Goal: Information Seeking & Learning: Compare options

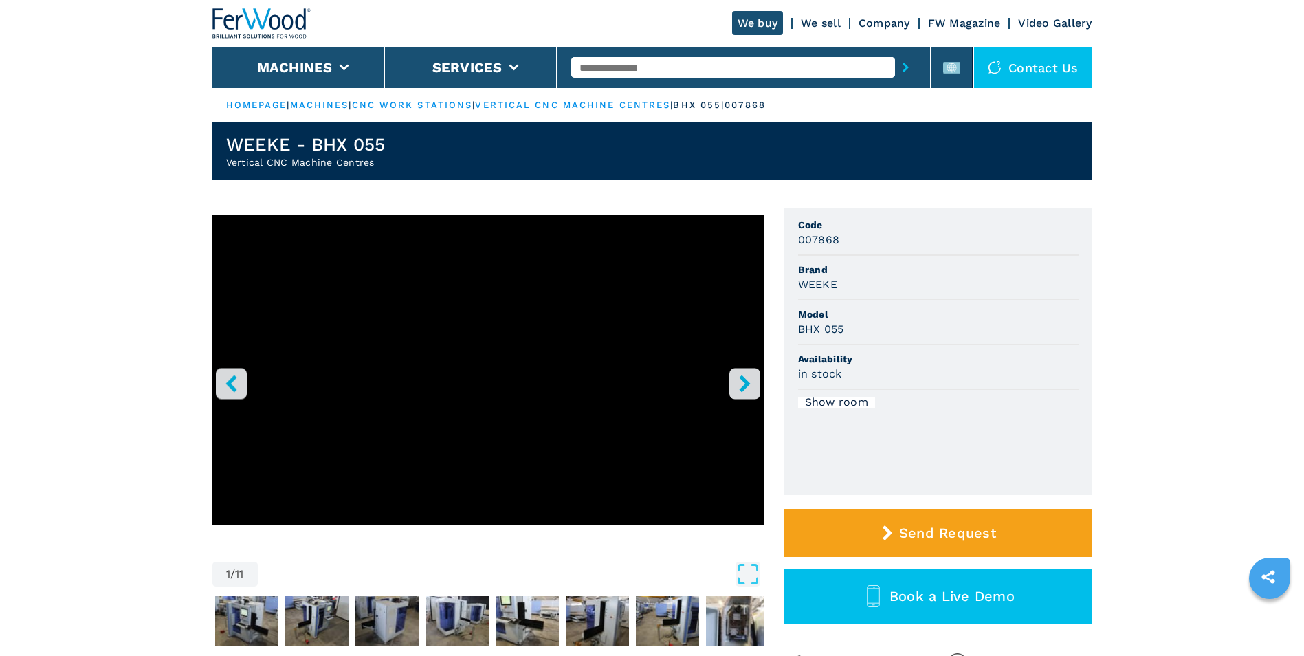
click at [337, 74] on li "Machines" at bounding box center [298, 67] width 173 height 41
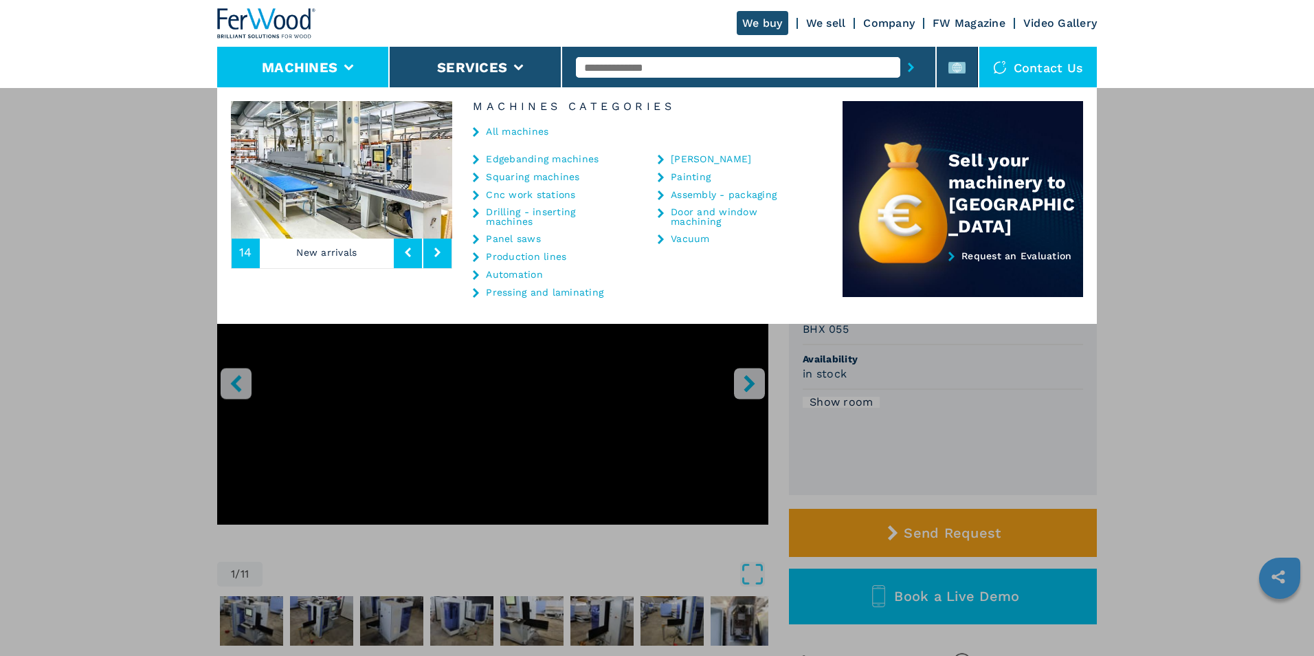
click at [540, 159] on link "Edgebanding machines" at bounding box center [542, 159] width 113 height 10
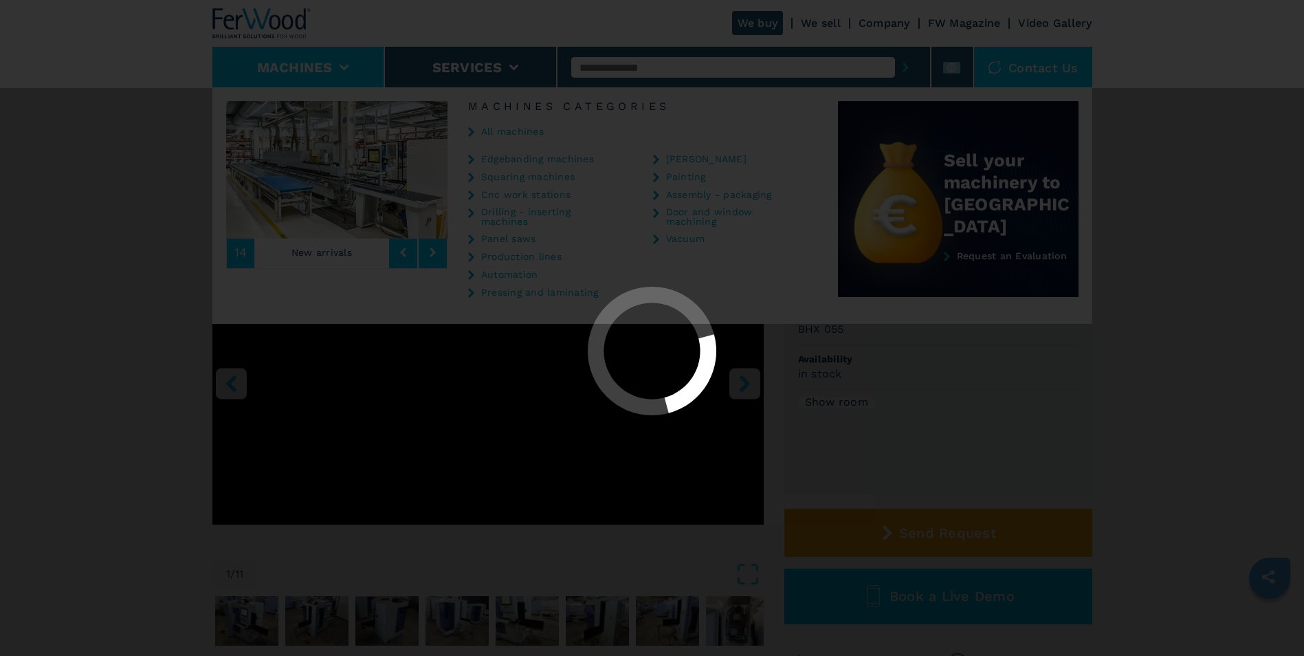
select select "**********"
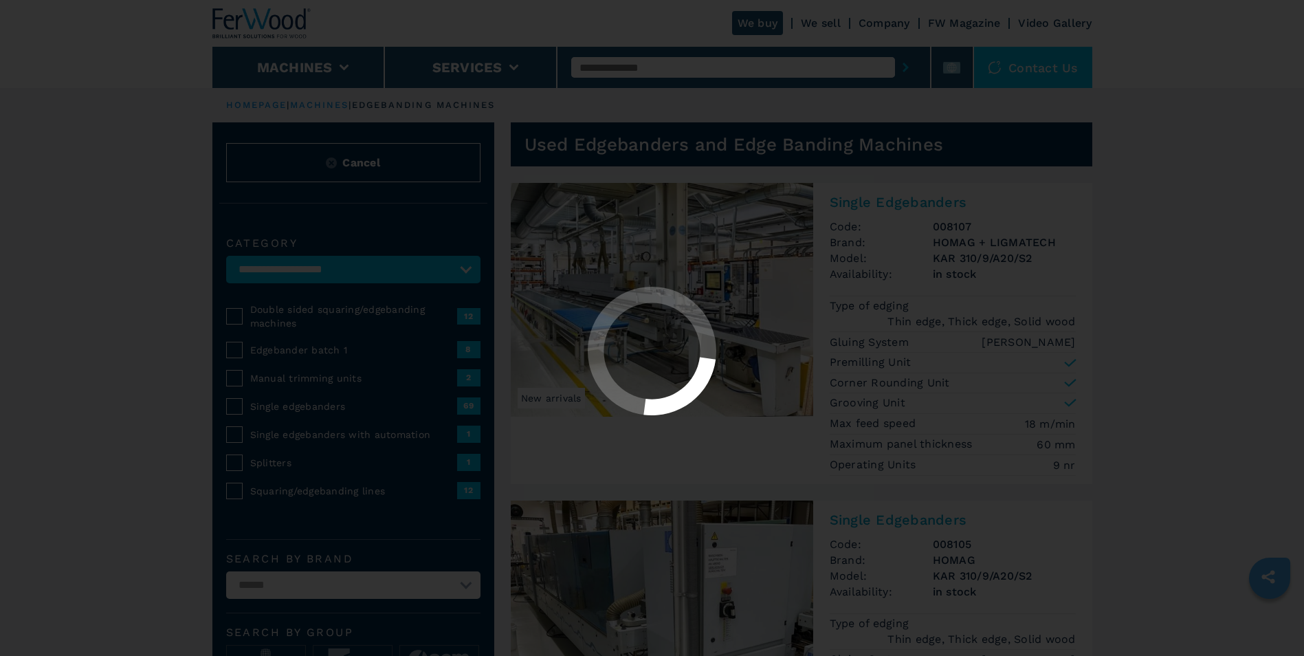
select select "**********"
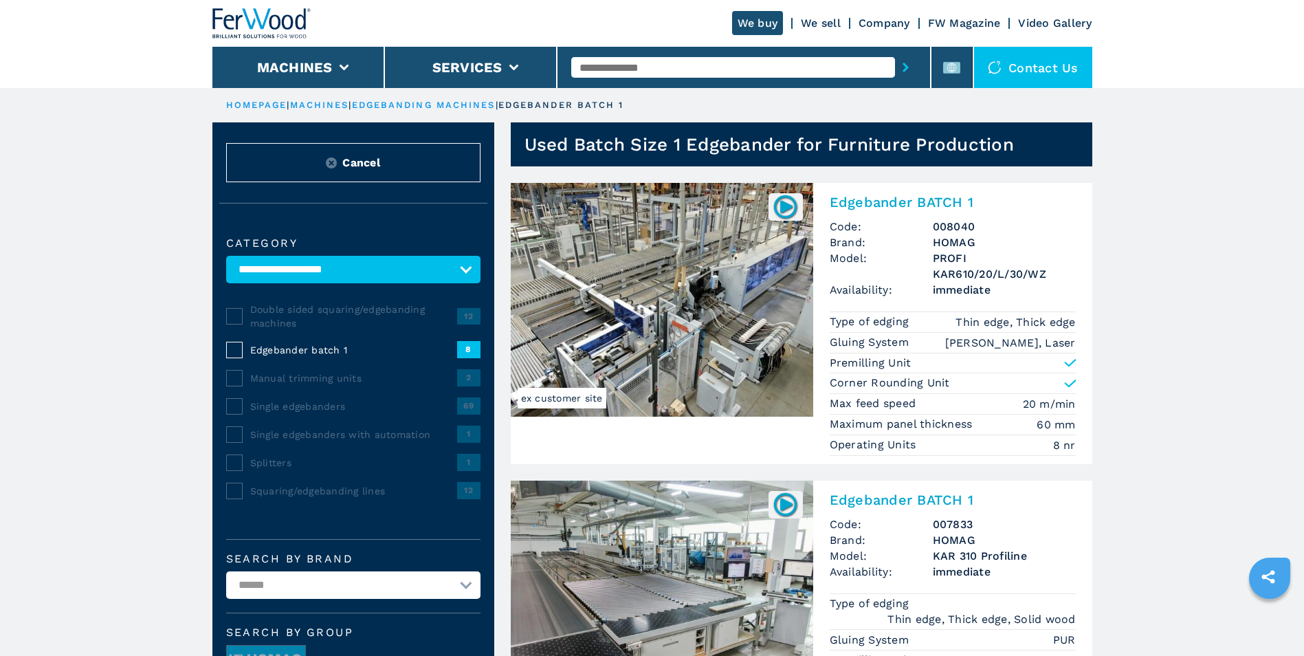
click at [332, 161] on img at bounding box center [331, 162] width 11 height 11
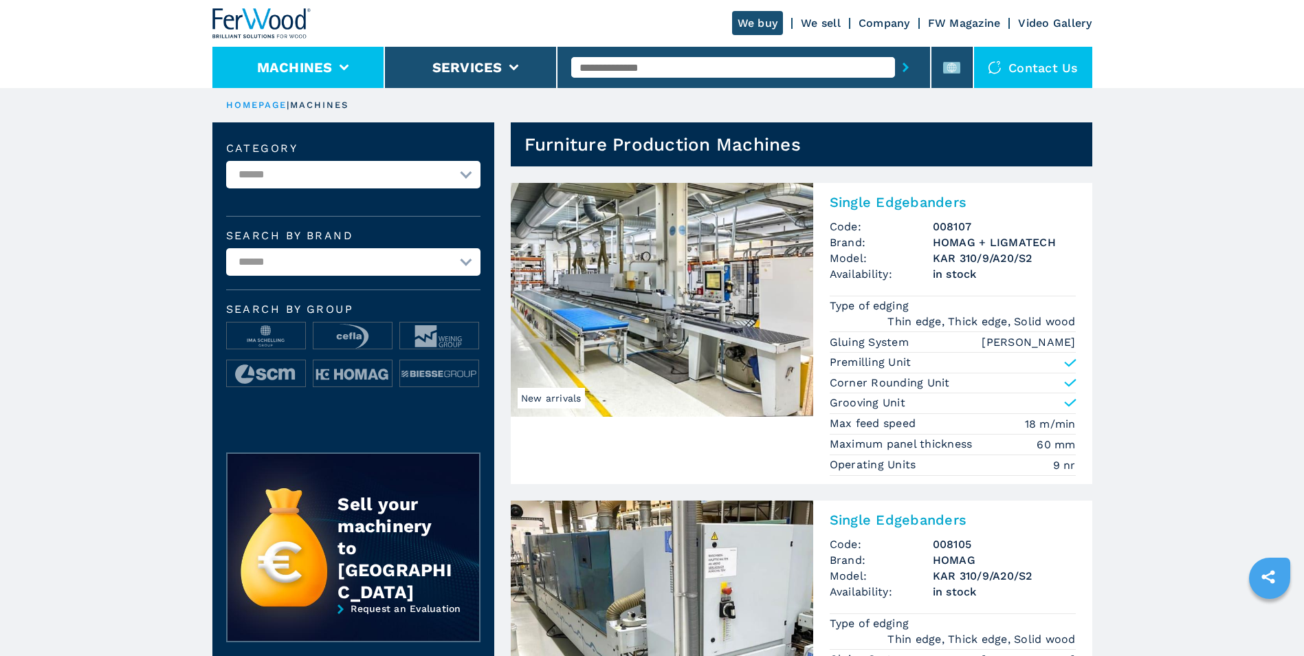
click at [349, 69] on li "Machines" at bounding box center [298, 67] width 173 height 41
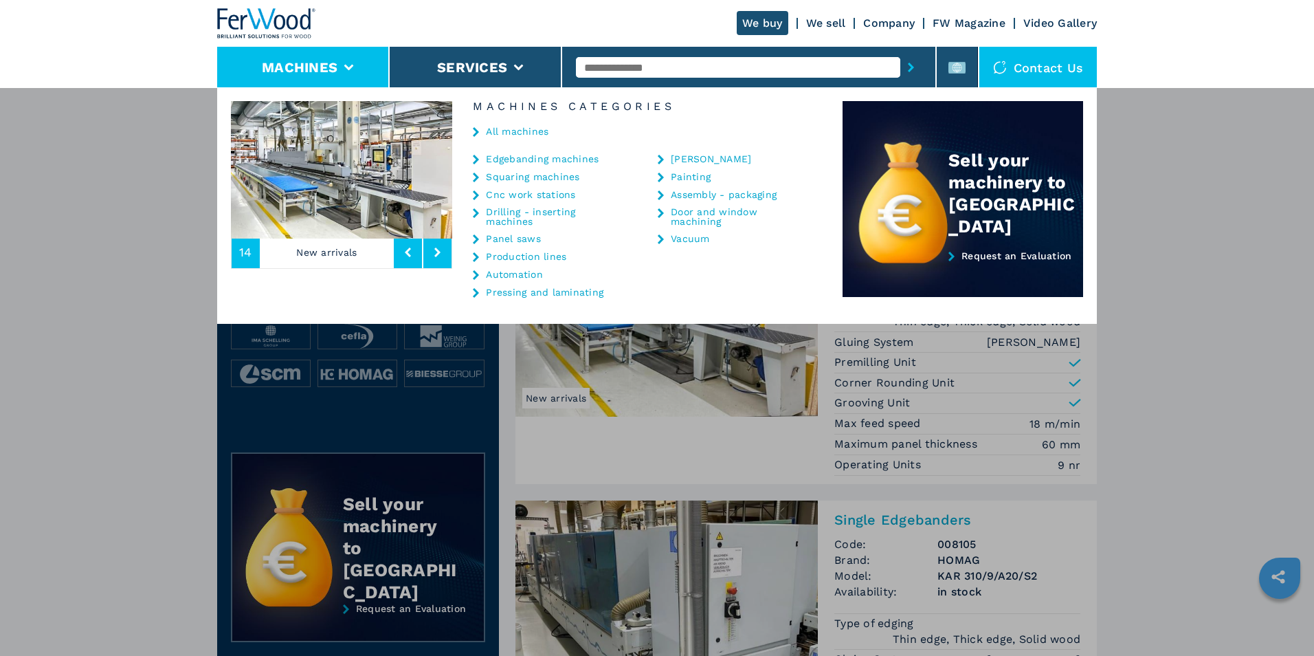
click at [520, 161] on link "Edgebanding machines" at bounding box center [542, 159] width 113 height 10
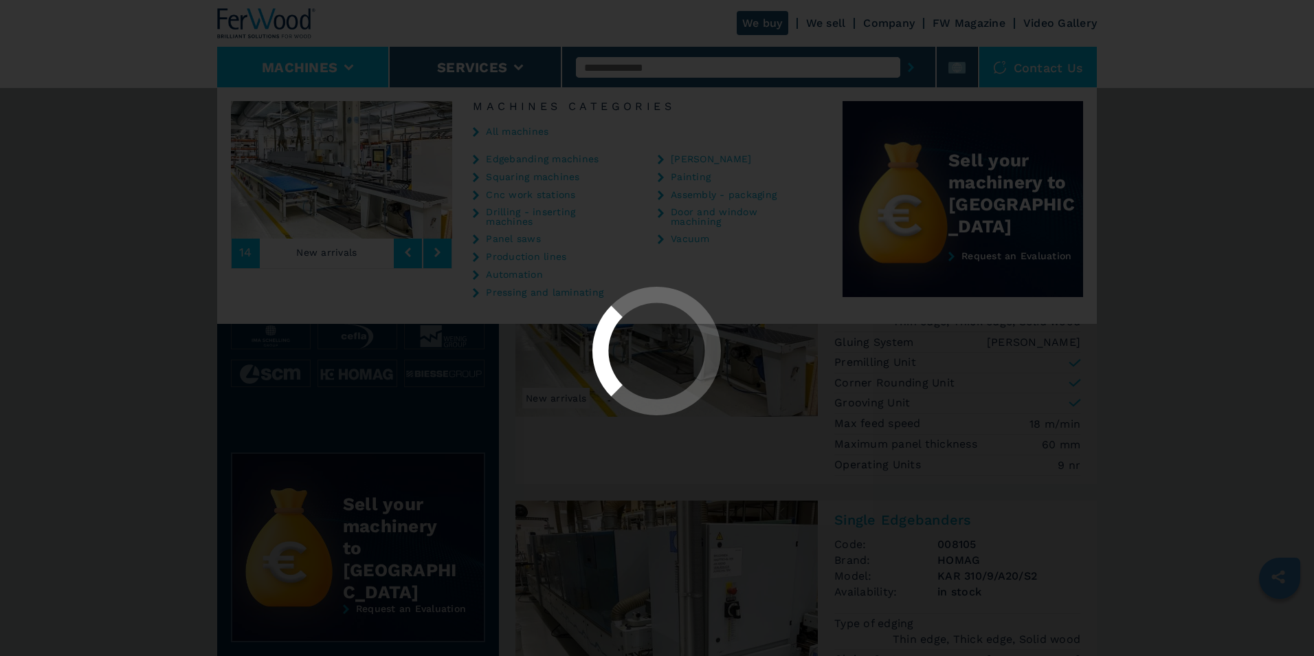
select select "**********"
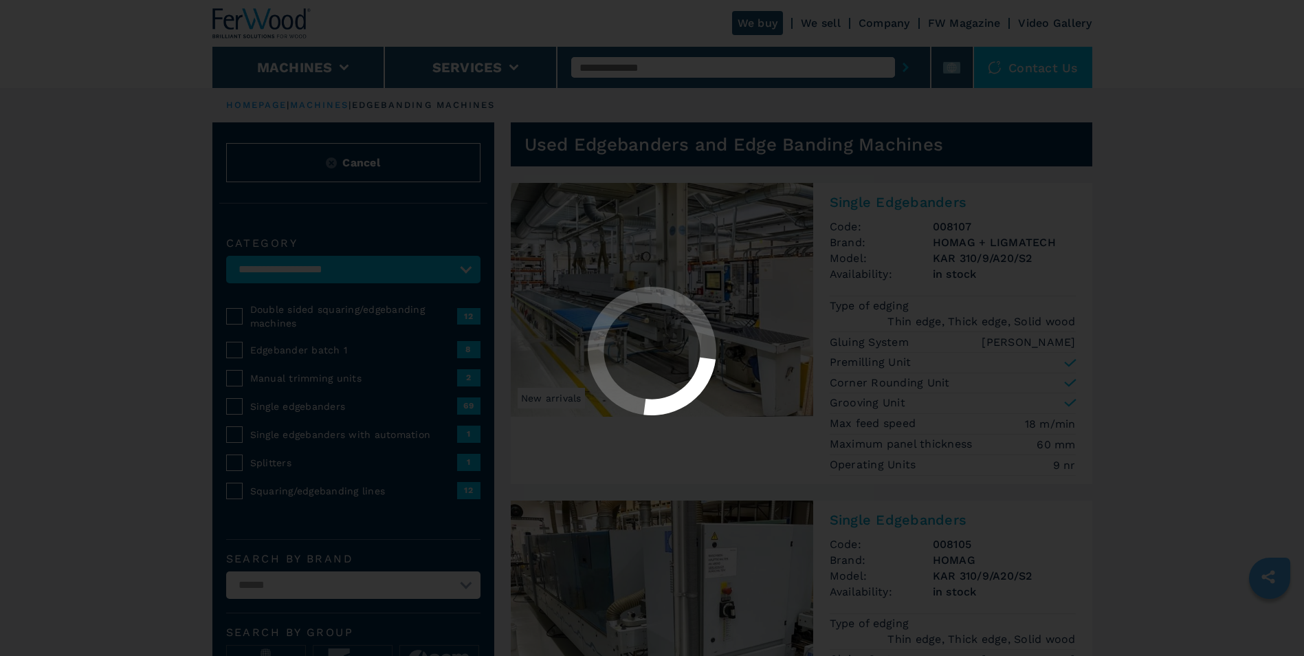
select select "**********"
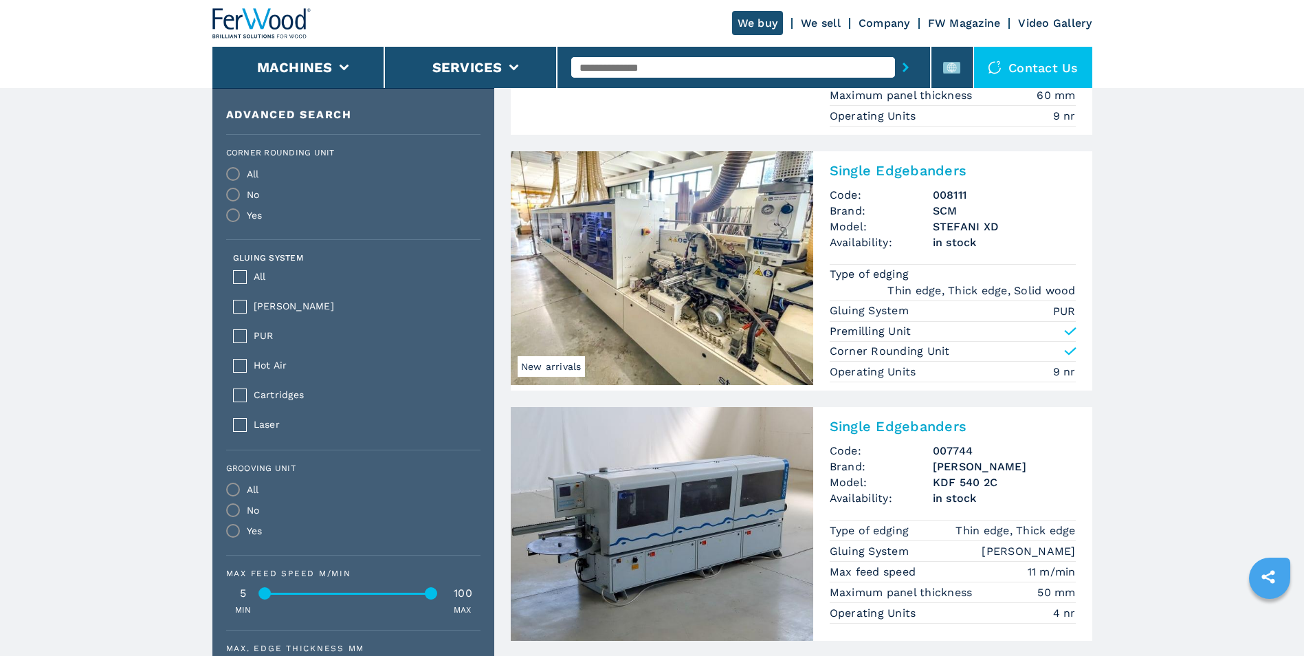
scroll to position [825, 0]
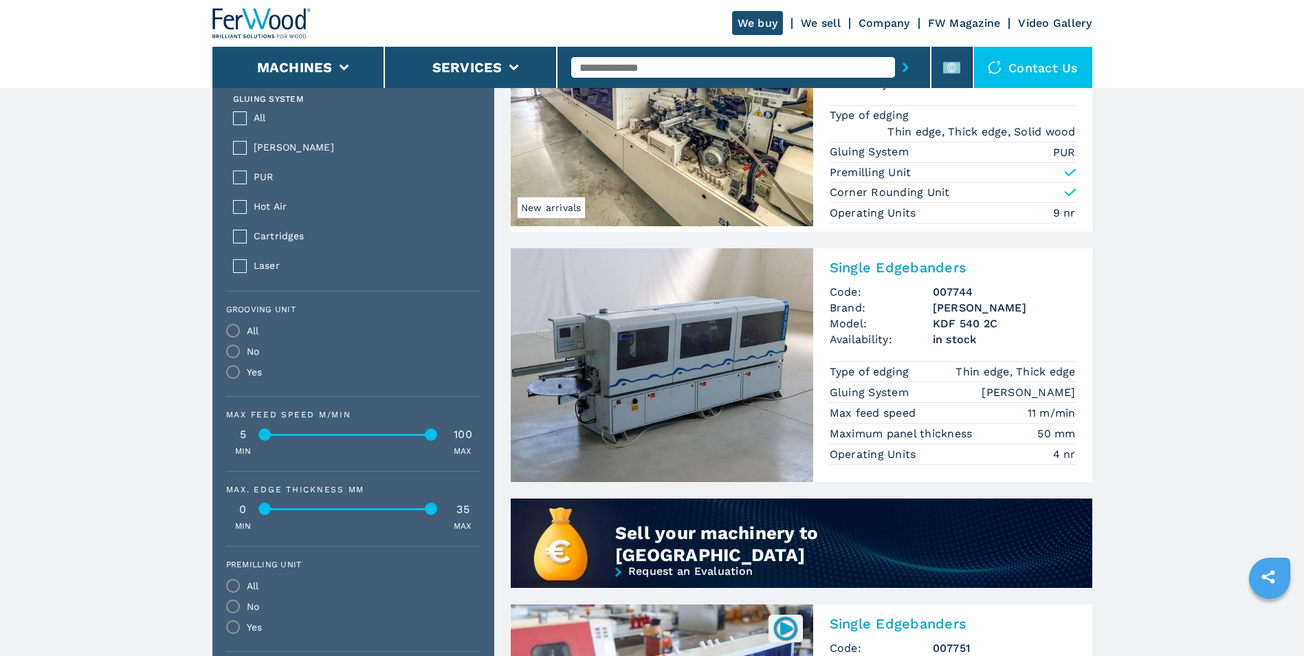
click at [887, 334] on span "Availability:" at bounding box center [881, 339] width 103 height 16
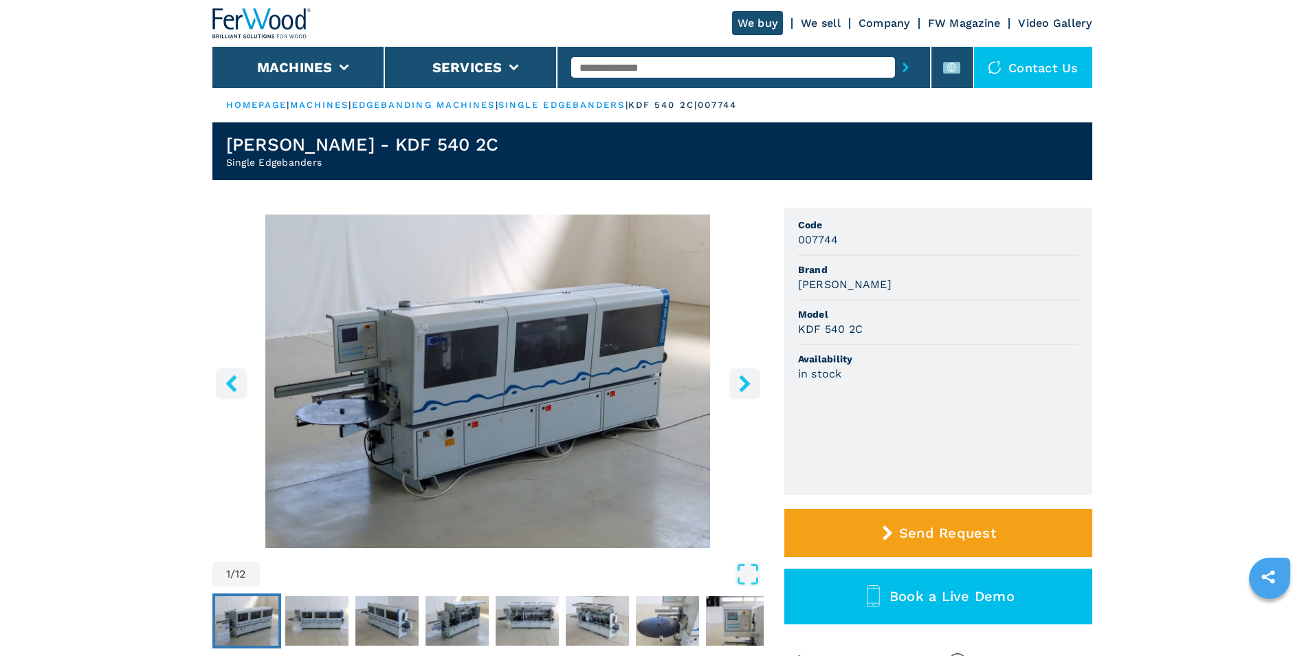
click at [740, 375] on icon "right-button" at bounding box center [744, 383] width 17 height 17
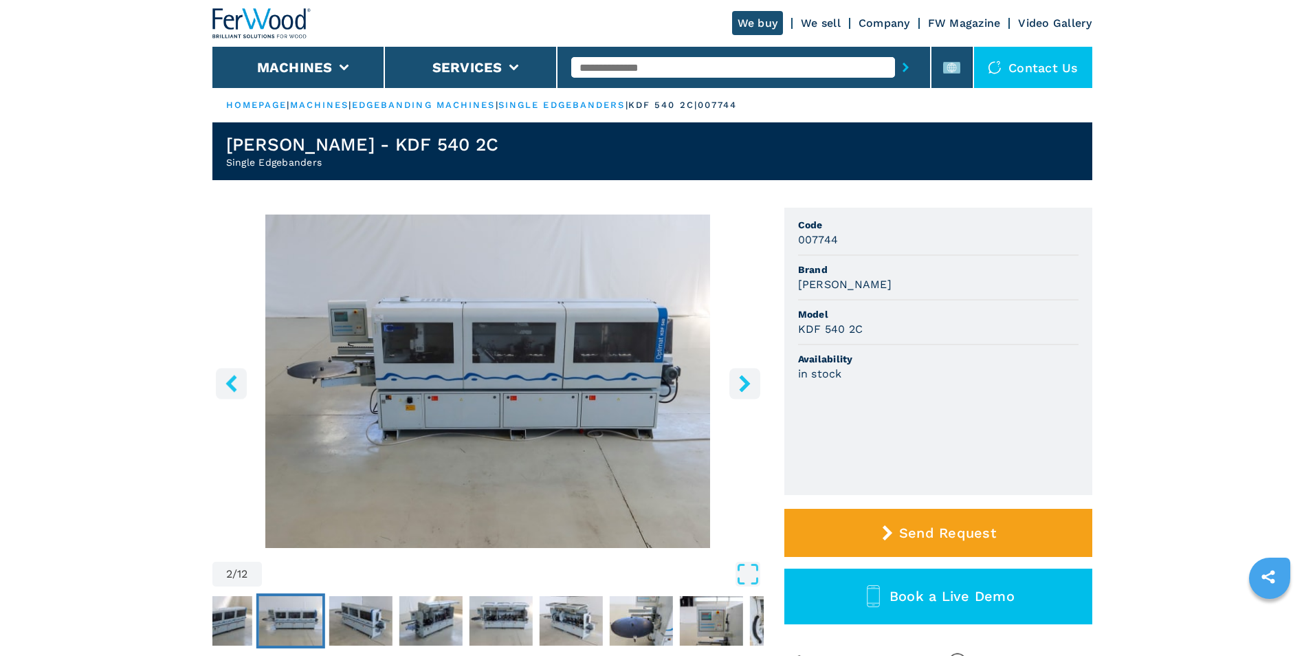
click at [740, 375] on icon "right-button" at bounding box center [744, 383] width 17 height 17
click at [742, 375] on icon "right-button" at bounding box center [744, 383] width 11 height 17
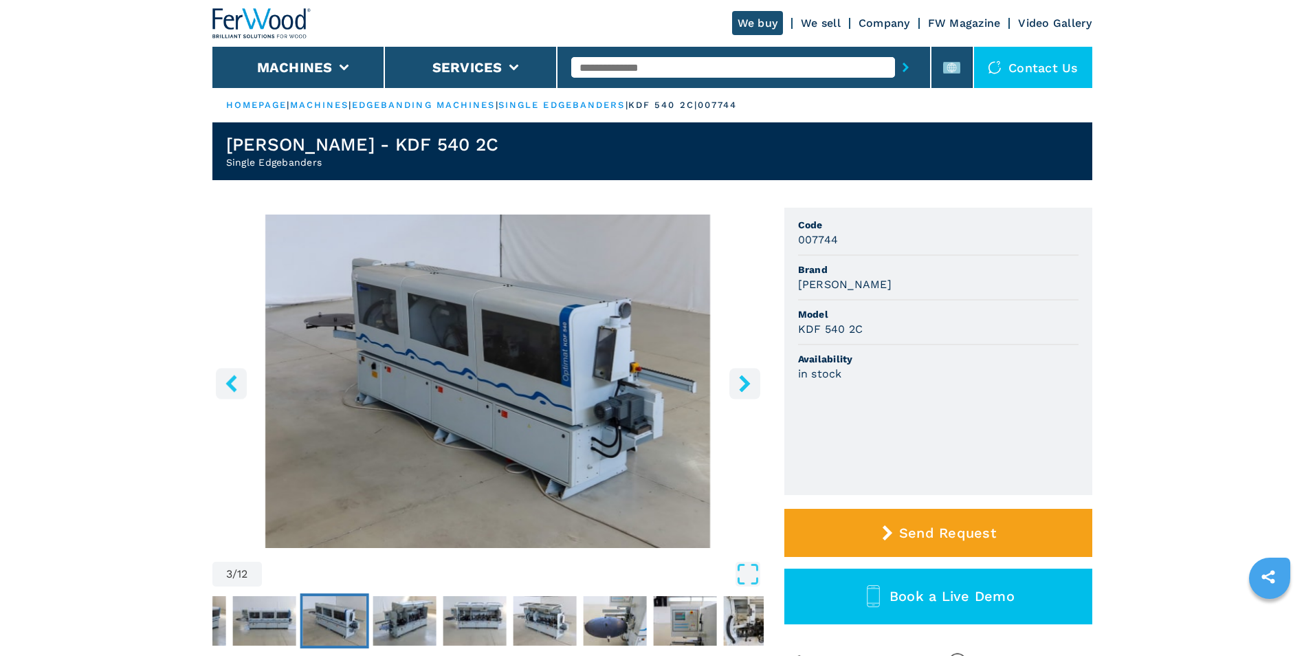
click at [747, 379] on icon "right-button" at bounding box center [744, 383] width 17 height 17
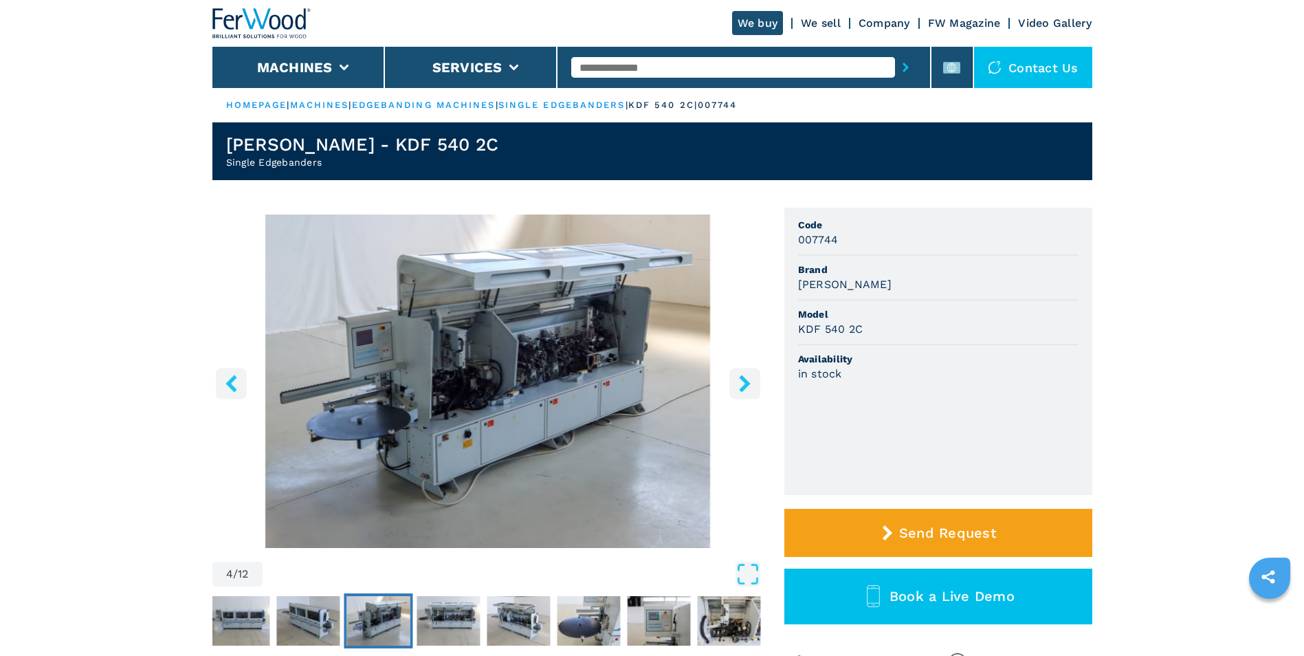
click at [747, 379] on icon "right-button" at bounding box center [744, 383] width 17 height 17
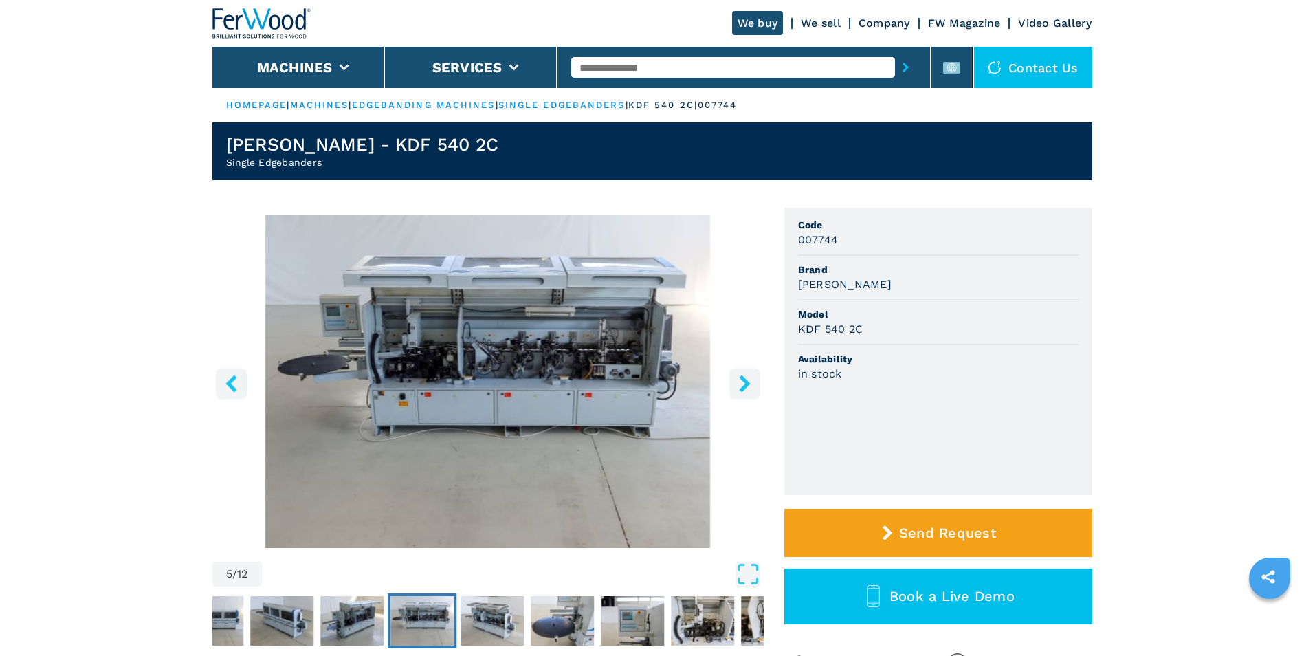
click at [747, 379] on icon "right-button" at bounding box center [744, 383] width 17 height 17
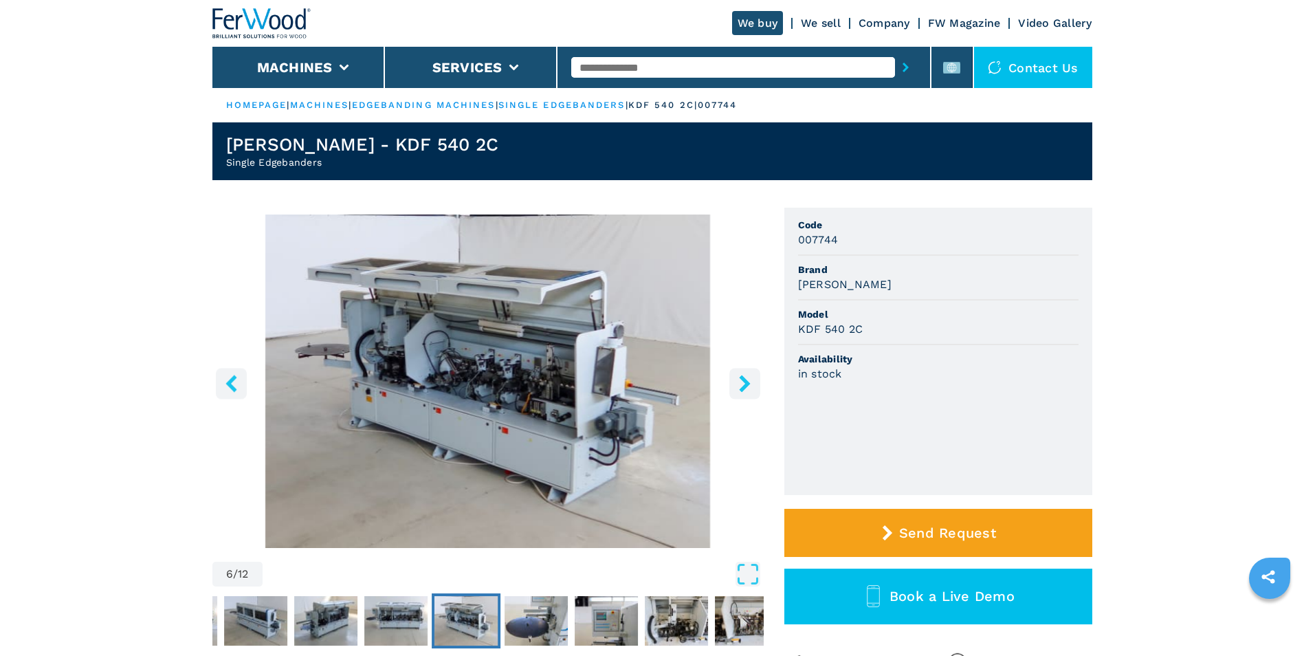
click at [747, 379] on icon "right-button" at bounding box center [744, 383] width 17 height 17
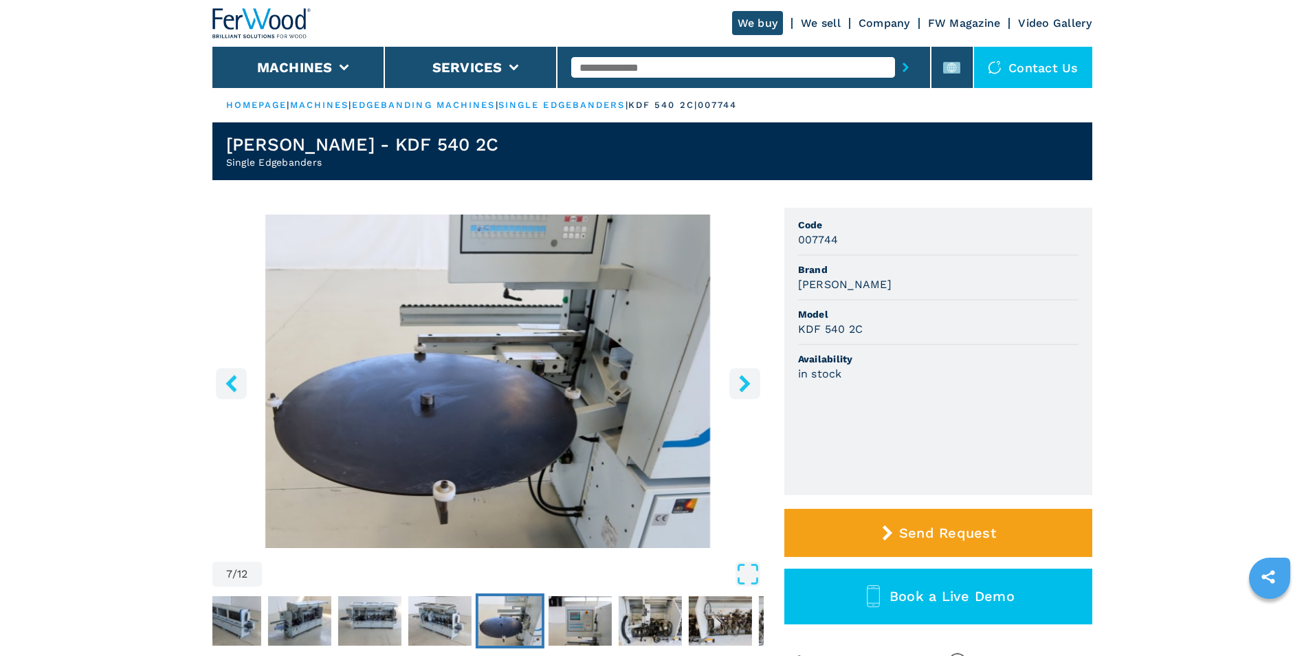
click at [747, 379] on icon "right-button" at bounding box center [744, 383] width 17 height 17
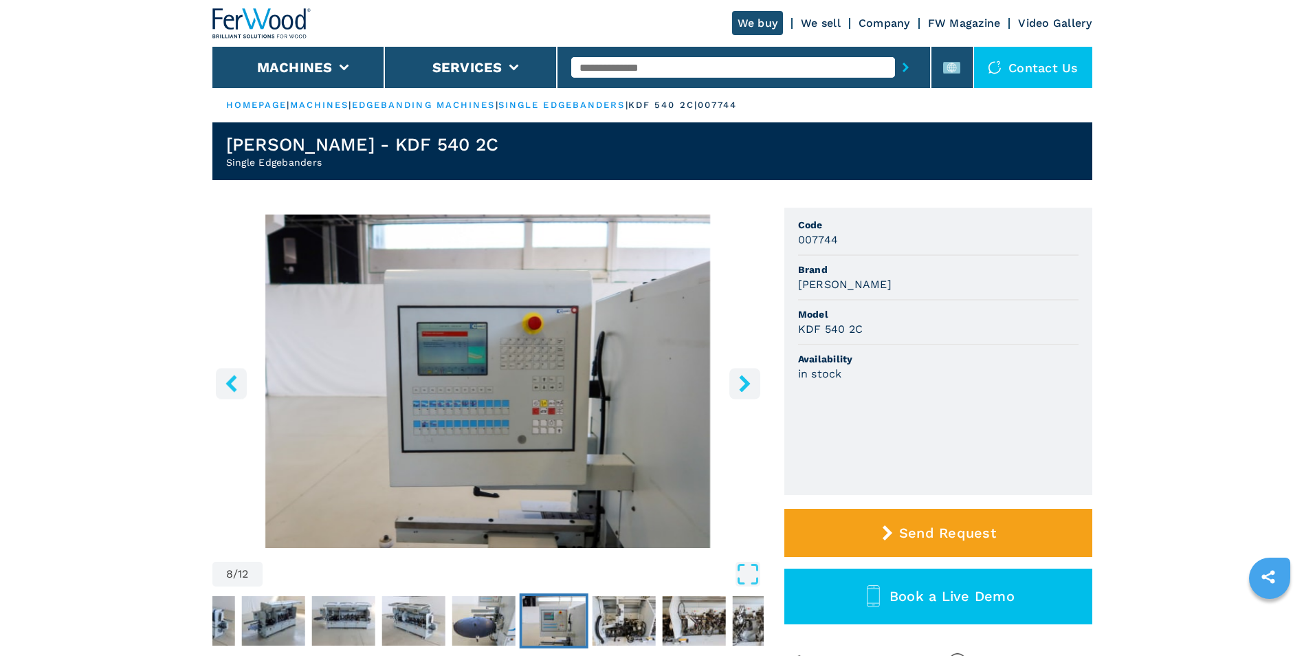
click at [747, 379] on icon "right-button" at bounding box center [744, 383] width 17 height 17
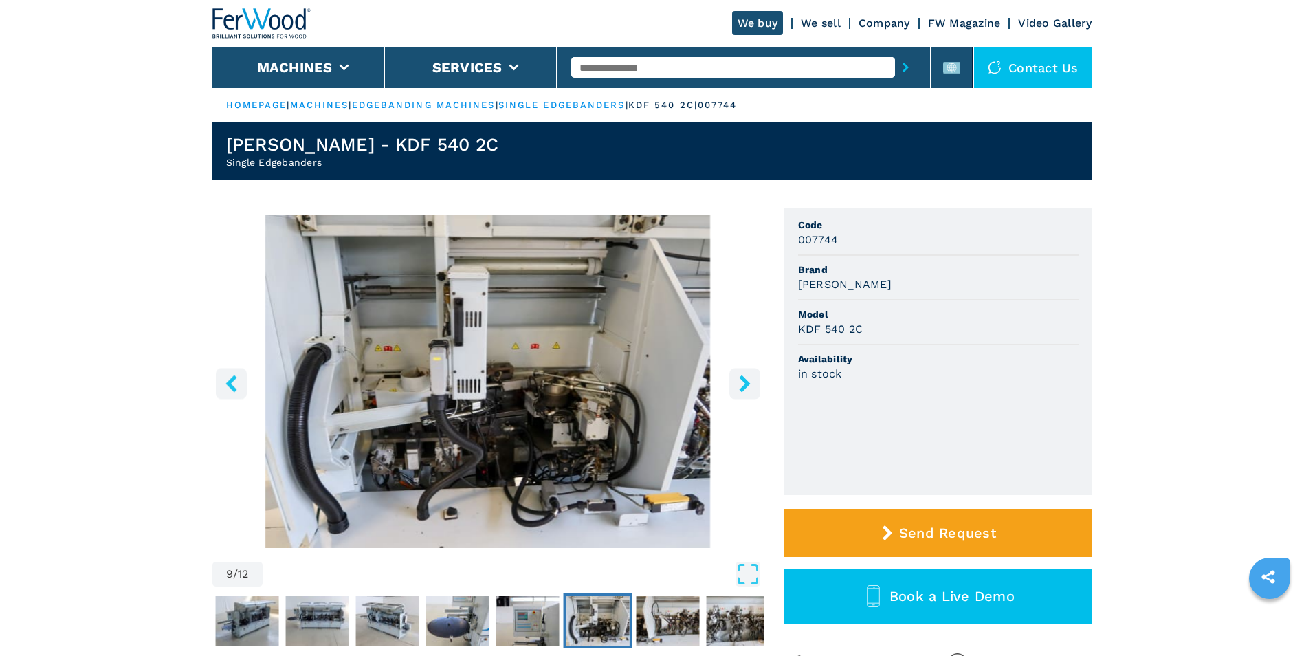
click at [747, 379] on icon "right-button" at bounding box center [744, 383] width 17 height 17
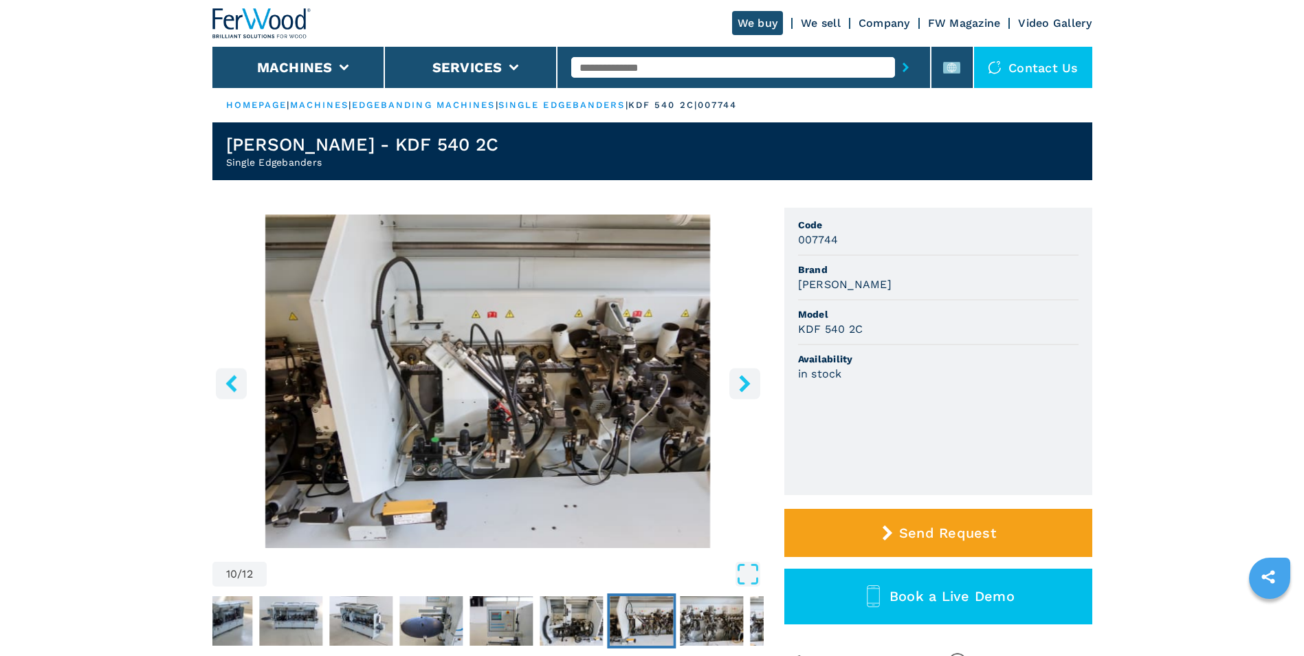
click at [747, 379] on icon "right-button" at bounding box center [744, 383] width 17 height 17
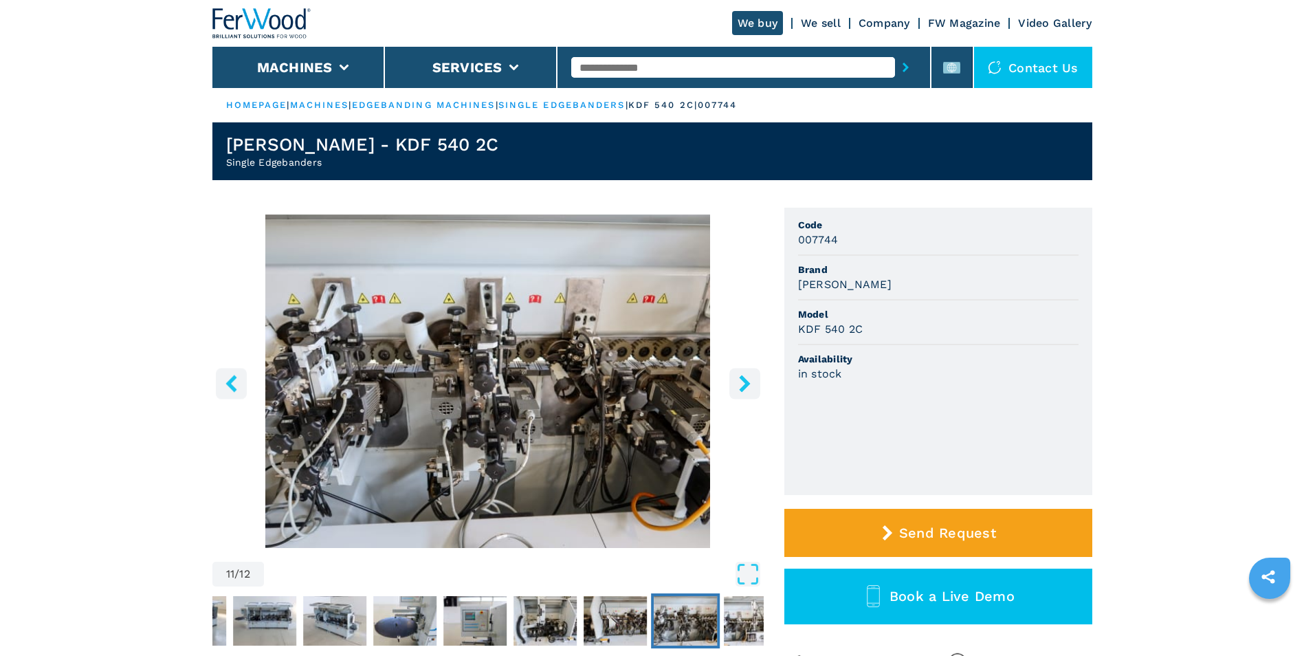
click at [743, 398] on button "right-button" at bounding box center [744, 383] width 31 height 31
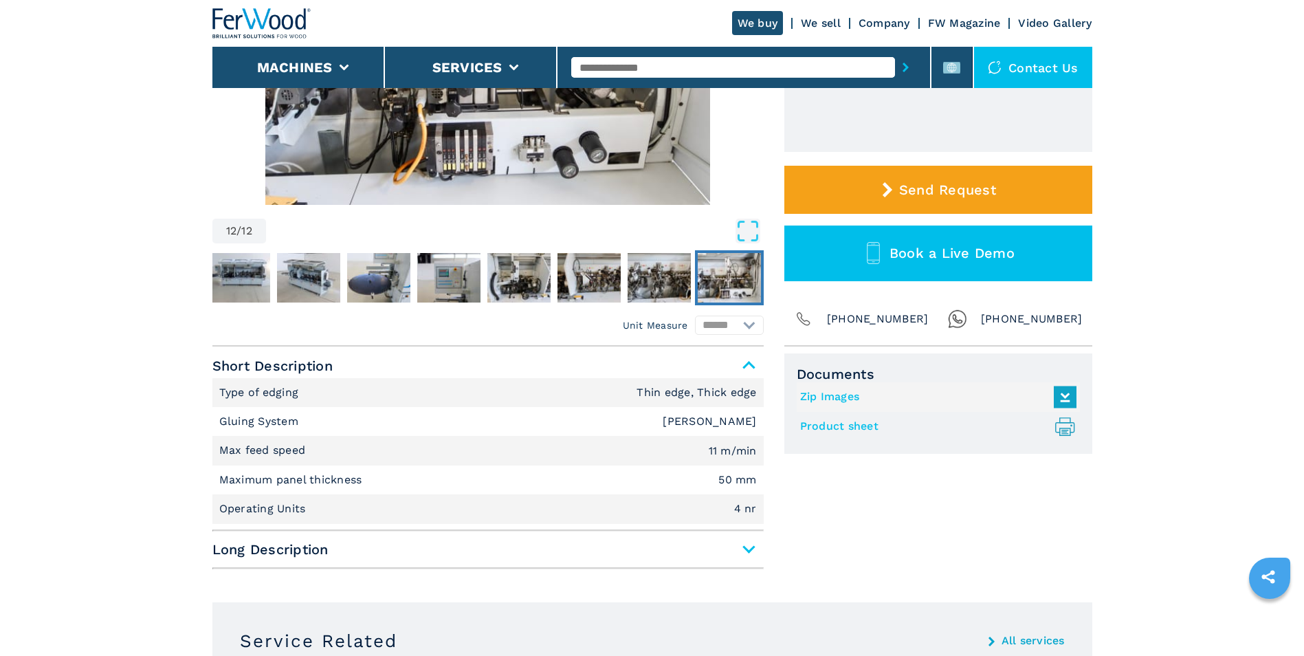
scroll to position [344, 0]
click at [753, 551] on span "Long Description" at bounding box center [487, 548] width 551 height 25
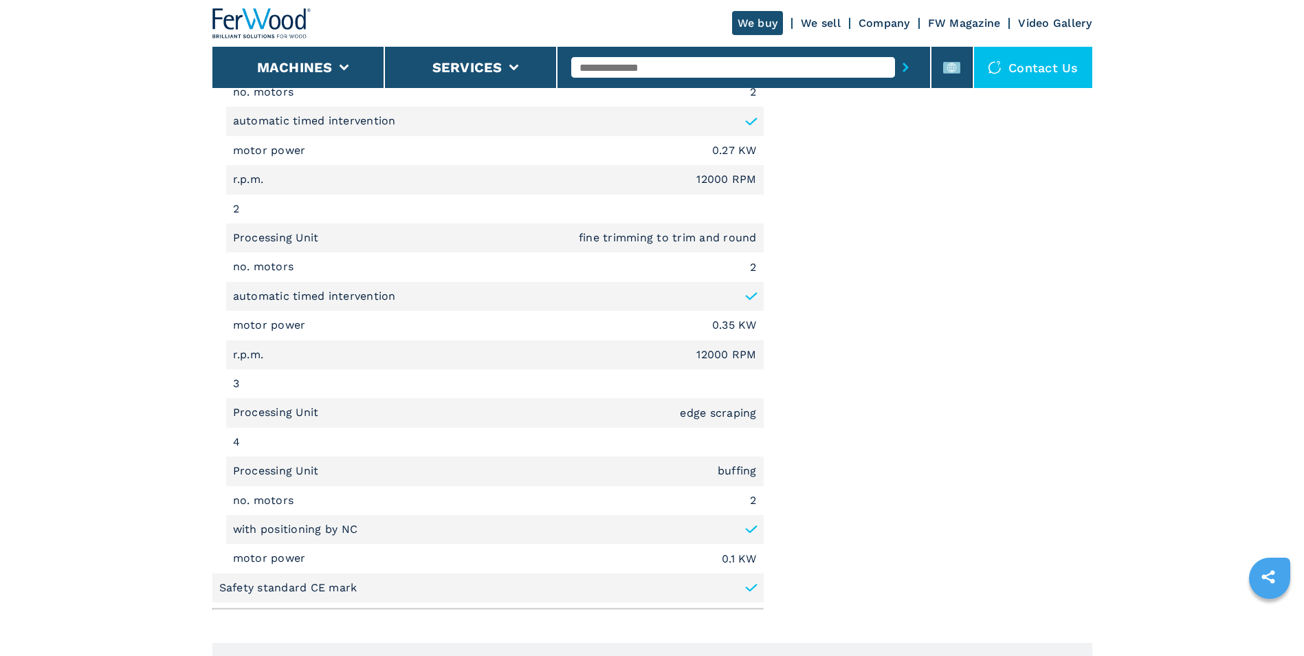
scroll to position [1375, 0]
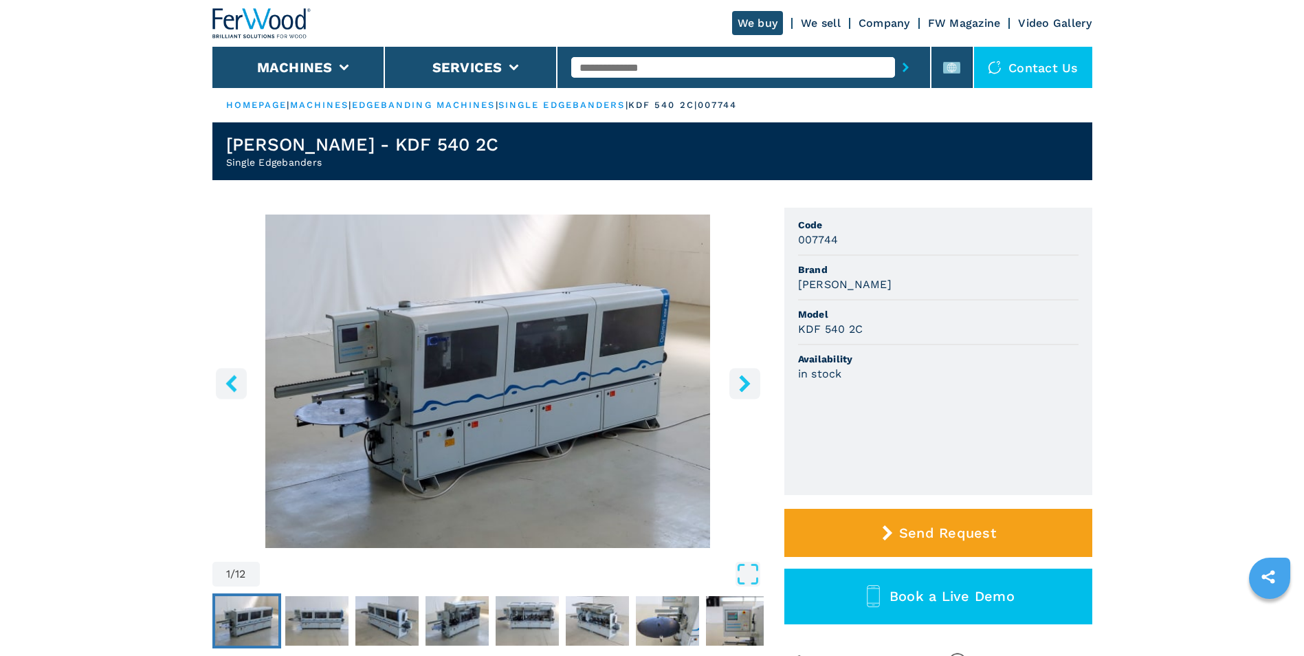
select select "**********"
